Goal: Task Accomplishment & Management: Complete application form

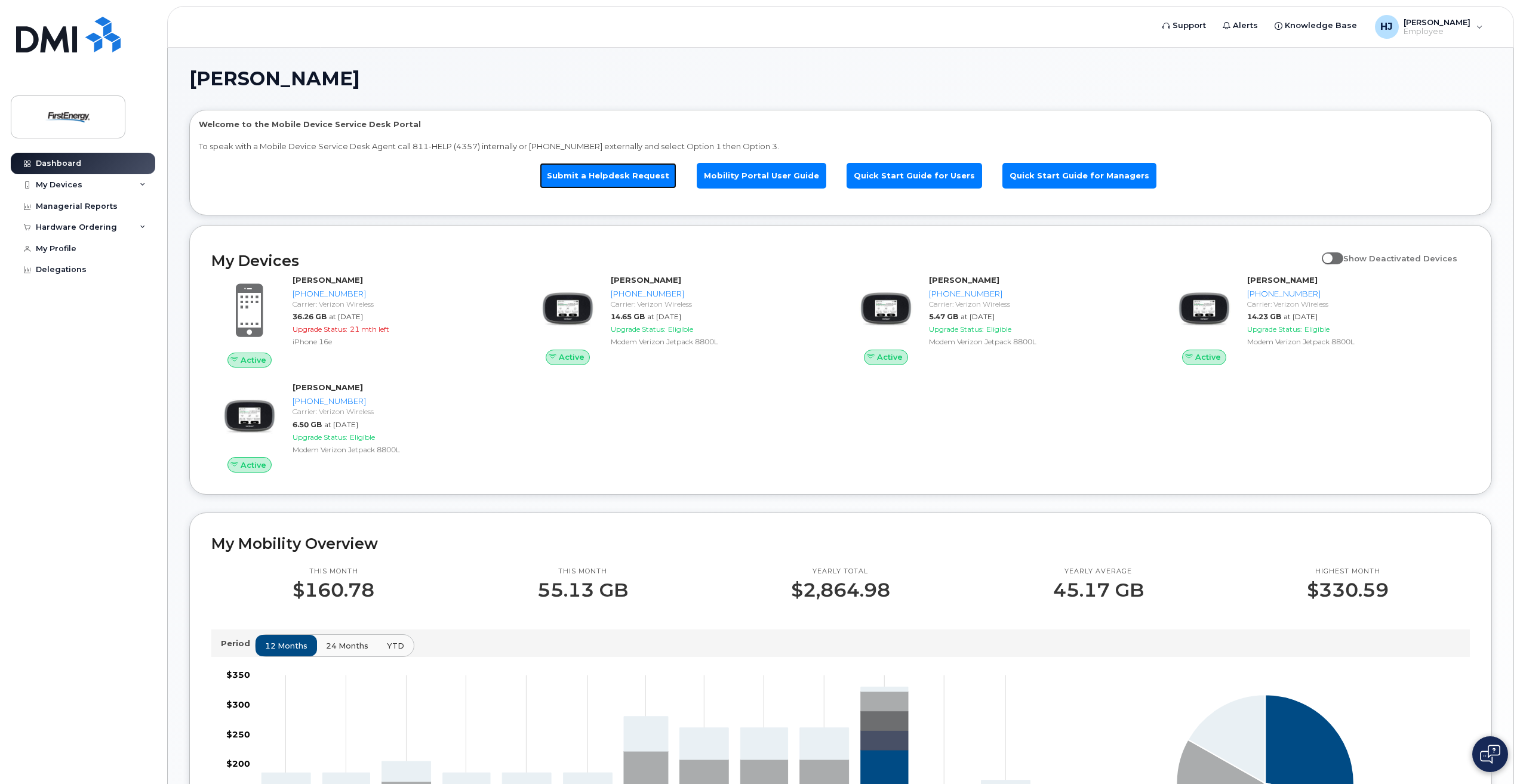
click at [637, 178] on link "Submit a Helpdesk Request" at bounding box center [608, 175] width 137 height 25
click at [622, 174] on link "Submit a Helpdesk Request" at bounding box center [608, 175] width 137 height 25
click at [625, 171] on link "Submit a Helpdesk Request" at bounding box center [608, 175] width 137 height 25
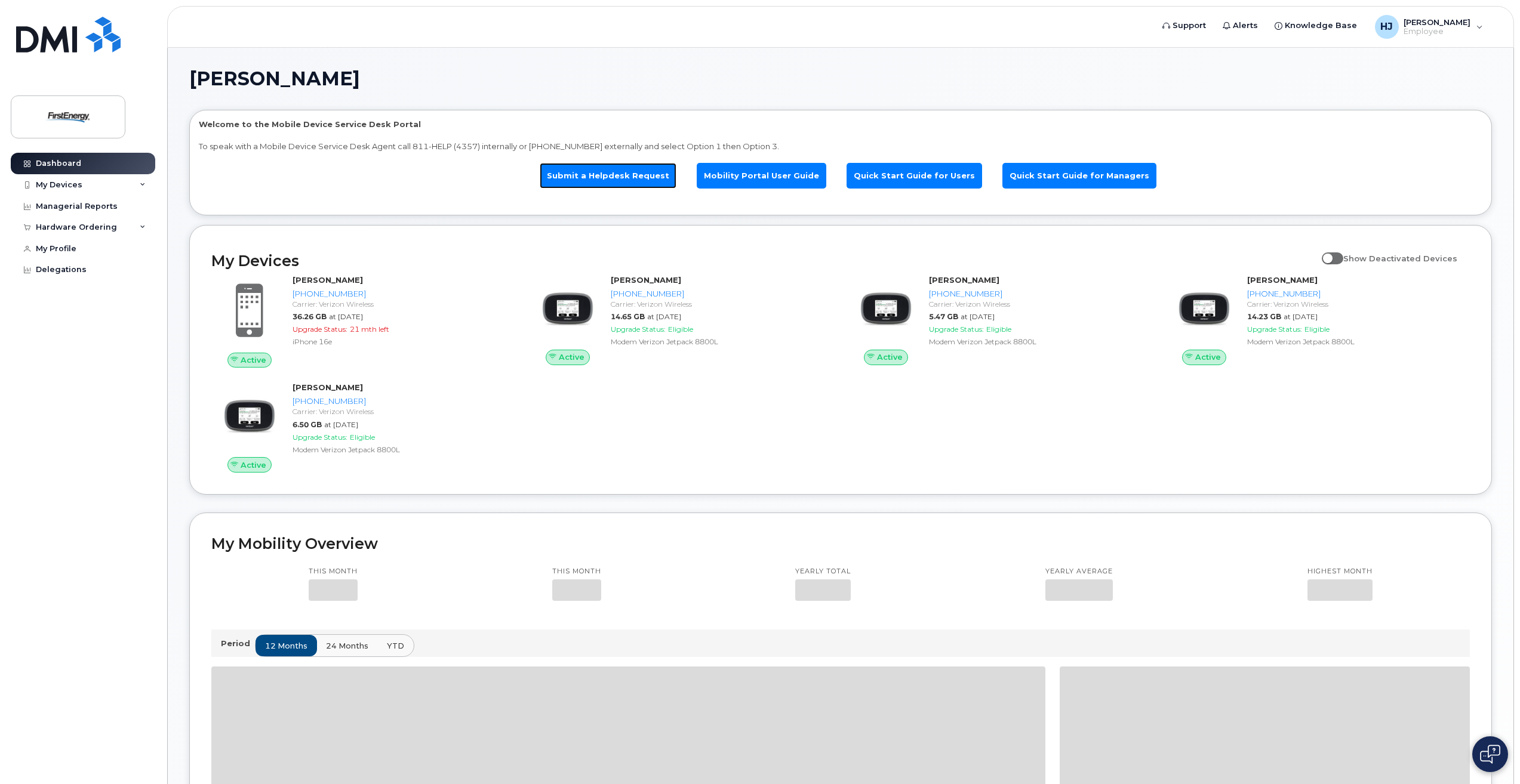
click at [641, 178] on link "Submit a Helpdesk Request" at bounding box center [608, 175] width 137 height 25
click at [658, 181] on link "Submit a Helpdesk Request" at bounding box center [608, 175] width 137 height 25
click at [651, 178] on link "Submit a Helpdesk Request" at bounding box center [608, 175] width 137 height 25
